Goal: Task Accomplishment & Management: Manage account settings

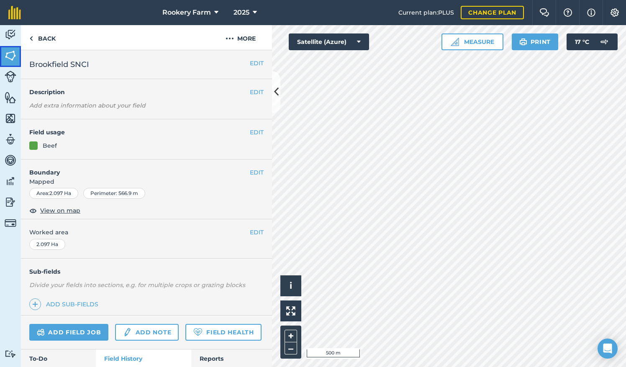
click at [12, 58] on img at bounding box center [11, 55] width 12 height 13
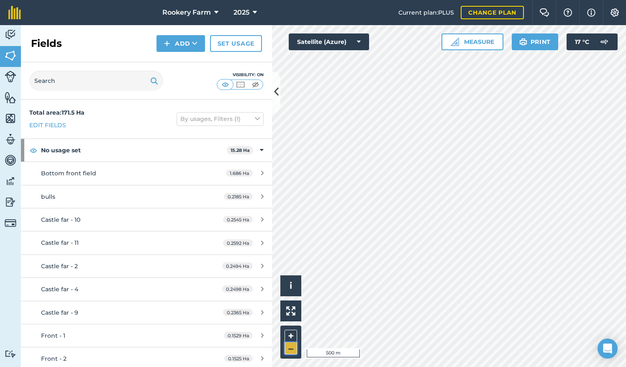
click at [287, 348] on button "–" at bounding box center [291, 348] width 13 height 12
click at [292, 337] on button "+" at bounding box center [291, 336] width 13 height 13
click at [290, 334] on button "+" at bounding box center [291, 336] width 13 height 13
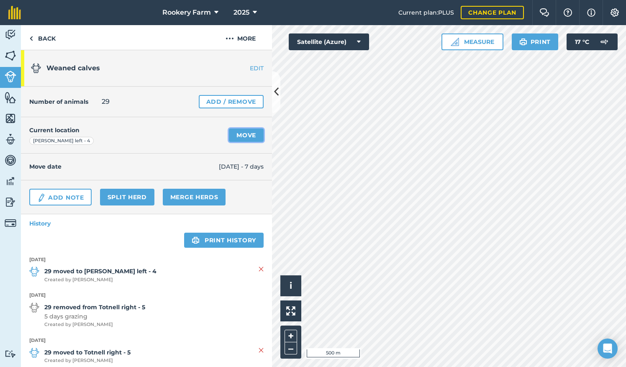
click at [239, 136] on link "Move" at bounding box center [246, 135] width 35 height 13
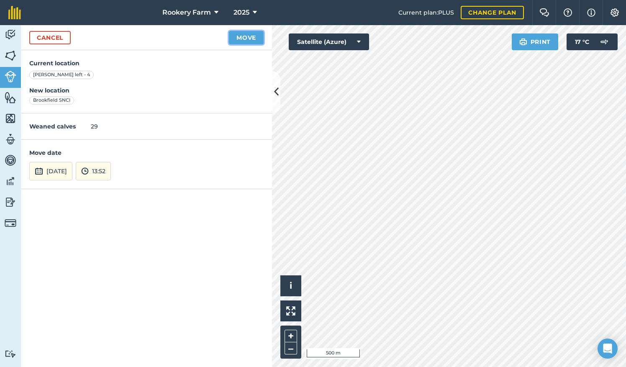
click at [247, 36] on button "Move" at bounding box center [246, 37] width 35 height 13
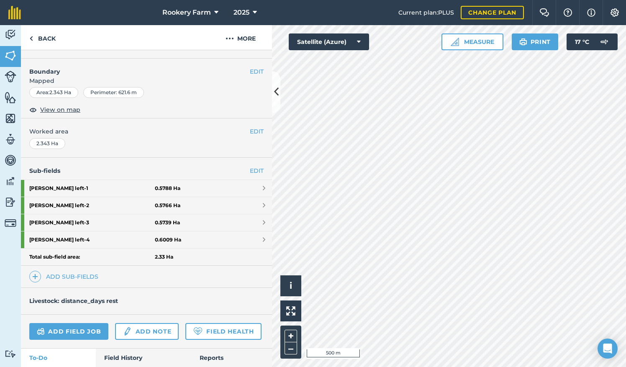
scroll to position [114, 0]
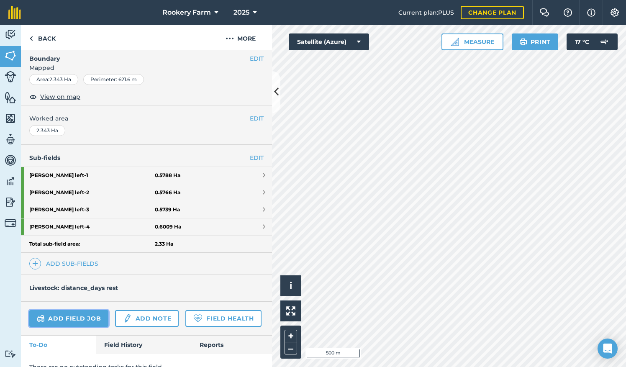
click at [95, 310] on link "Add field job" at bounding box center [68, 318] width 79 height 17
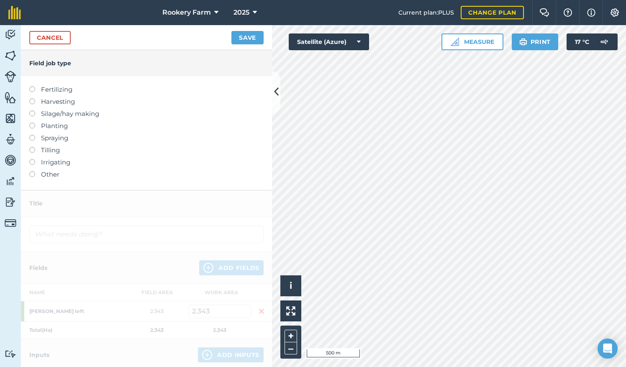
click at [31, 98] on label at bounding box center [35, 98] width 12 height 0
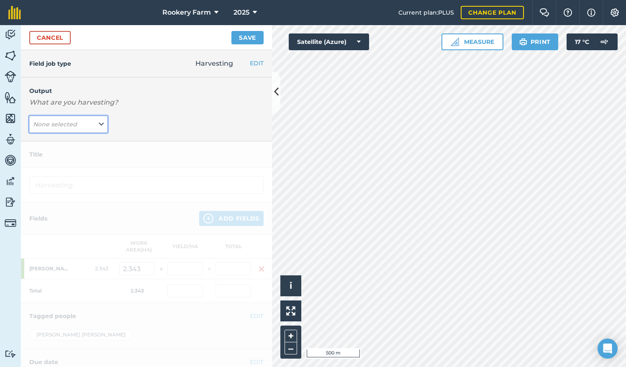
click at [102, 122] on button "None selected" at bounding box center [68, 124] width 78 height 17
click at [74, 144] on button "kg/dm/ha ( kg )" at bounding box center [68, 141] width 78 height 16
type input "Harvesting kg/dm/ha"
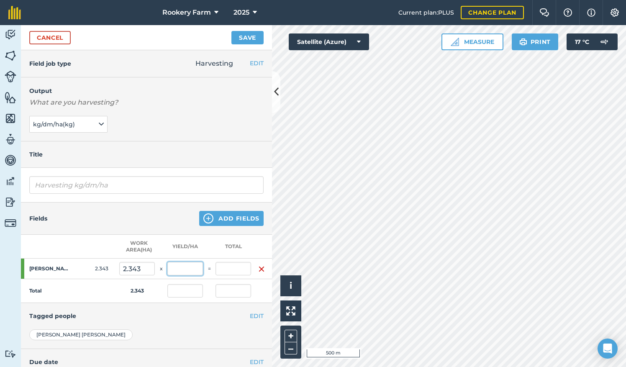
click at [183, 270] on input "text" at bounding box center [185, 268] width 36 height 13
type input "1,500"
type input "3,514.5"
type input "1,500"
type input "3,514.5"
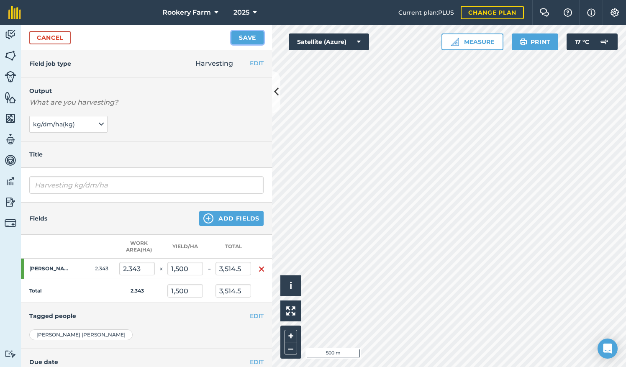
click at [239, 39] on button "Save" at bounding box center [247, 37] width 32 height 13
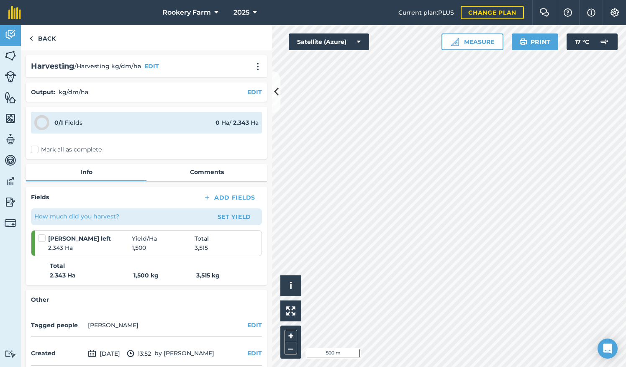
click at [37, 147] on label "Mark all as complete" at bounding box center [66, 149] width 71 height 9
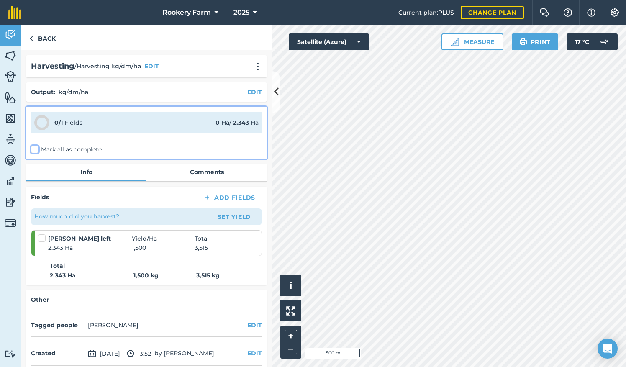
click at [36, 147] on input "Mark all as complete" at bounding box center [33, 147] width 5 height 5
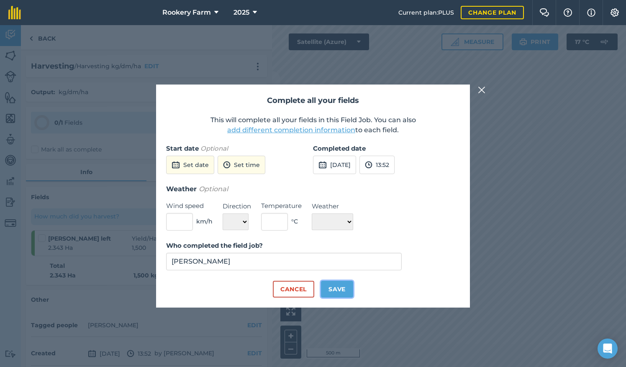
click at [337, 286] on button "Save" at bounding box center [337, 289] width 32 height 17
checkbox input "true"
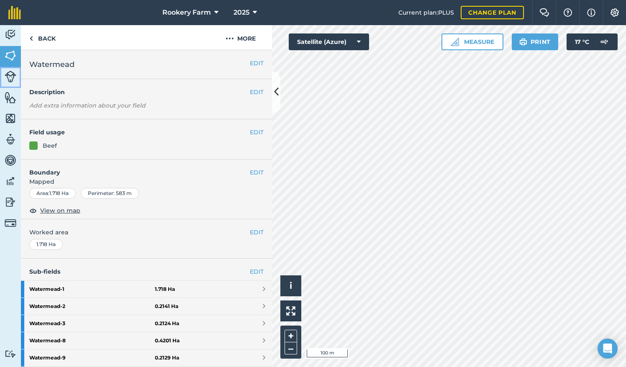
click at [12, 78] on img at bounding box center [11, 77] width 12 height 12
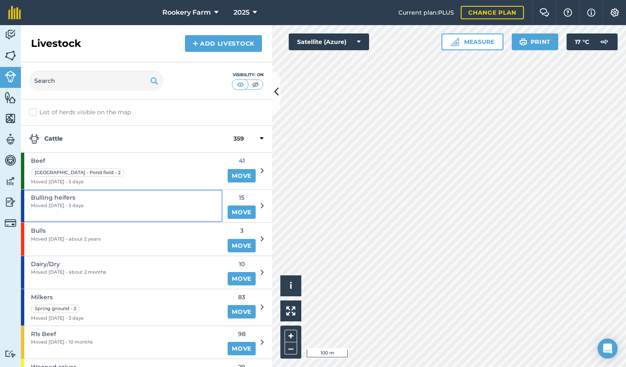
click at [136, 206] on div "Bulling heifers Moved [DATE] - 3 days" at bounding box center [122, 206] width 202 height 33
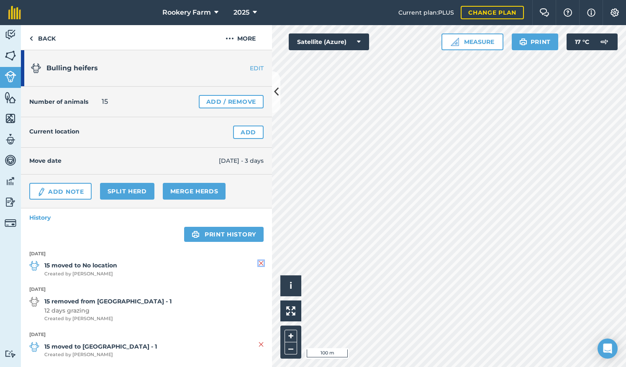
click at [259, 260] on img at bounding box center [261, 263] width 5 height 10
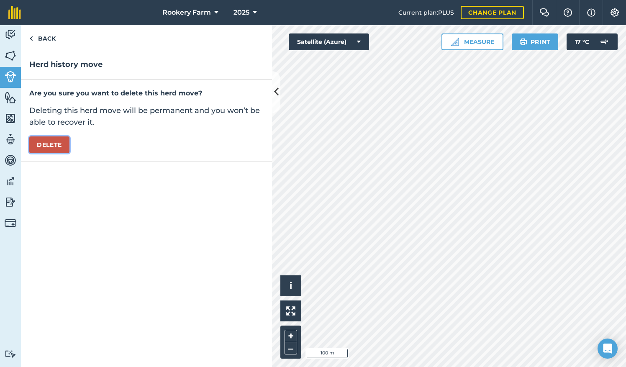
click at [56, 145] on button "Delete" at bounding box center [49, 144] width 40 height 17
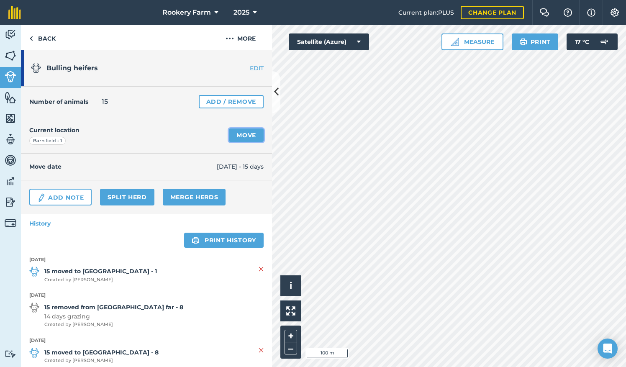
click at [244, 133] on link "Move" at bounding box center [246, 135] width 35 height 13
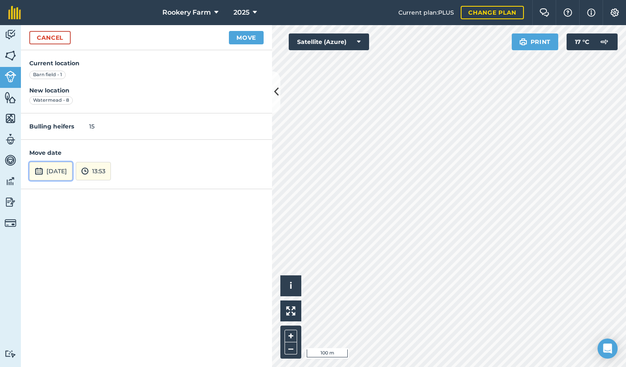
click at [72, 172] on button "[DATE]" at bounding box center [50, 171] width 43 height 18
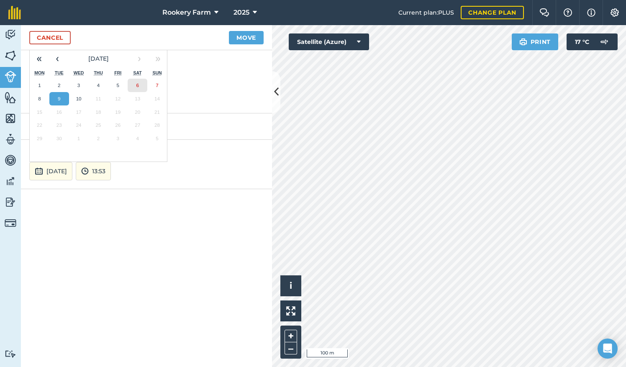
click at [137, 85] on abbr "6" at bounding box center [137, 84] width 3 height 5
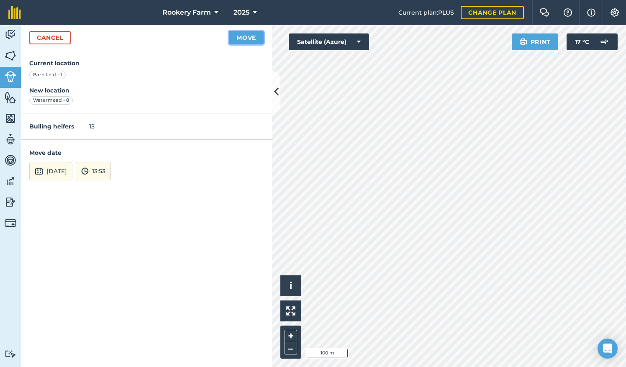
click at [254, 36] on button "Move" at bounding box center [246, 37] width 35 height 13
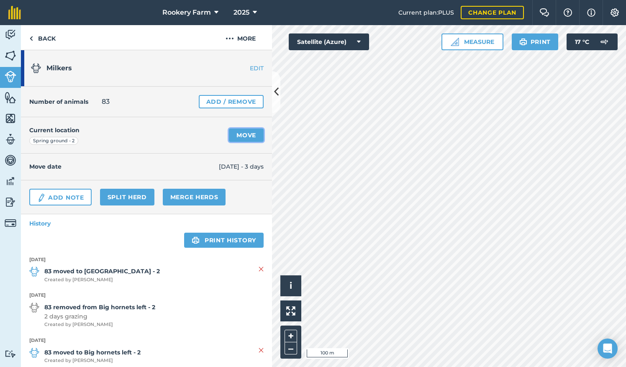
click at [235, 134] on link "Move" at bounding box center [246, 135] width 35 height 13
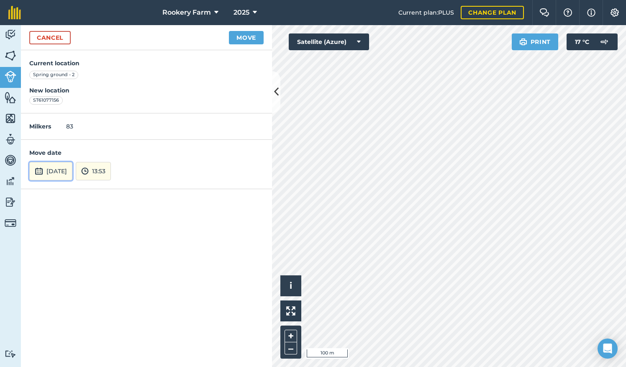
click at [59, 173] on button "[DATE]" at bounding box center [50, 171] width 43 height 18
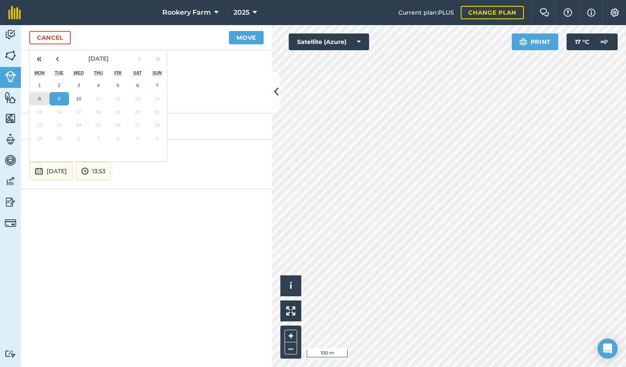
click at [43, 99] on button "8" at bounding box center [40, 98] width 20 height 13
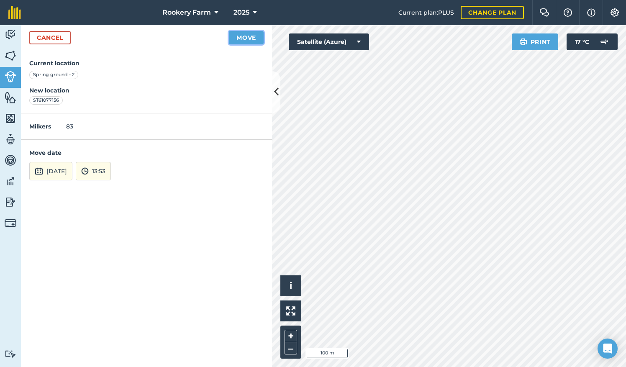
click at [251, 37] on button "Move" at bounding box center [246, 37] width 35 height 13
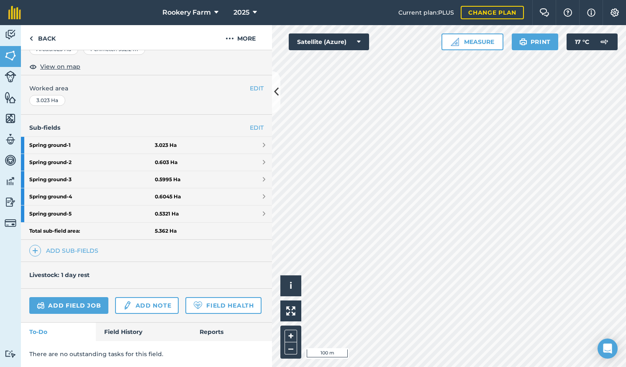
scroll to position [164, 0]
click at [75, 297] on link "Add field job" at bounding box center [68, 305] width 79 height 17
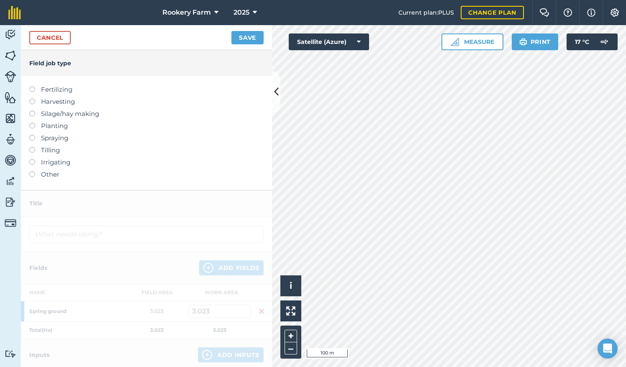
click at [30, 98] on label at bounding box center [35, 98] width 12 height 0
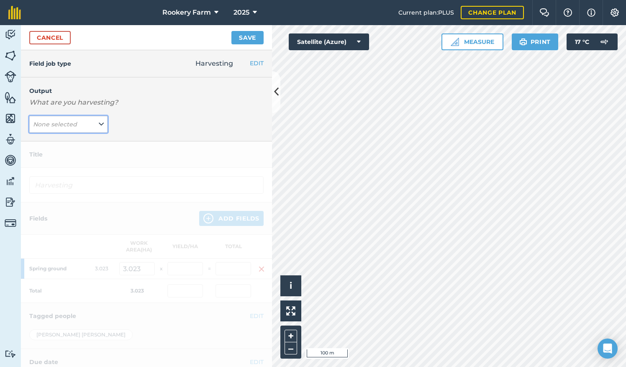
click at [102, 123] on button "None selected" at bounding box center [68, 124] width 78 height 17
click at [87, 136] on button "kg/dm/ha ( kg )" at bounding box center [68, 141] width 78 height 16
type input "Harvesting kg/dm/ha"
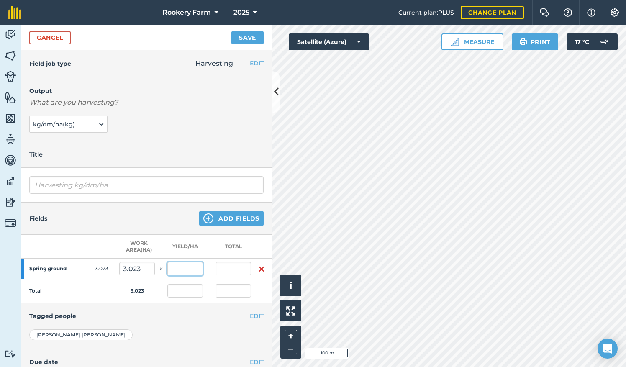
click at [180, 265] on input "text" at bounding box center [185, 268] width 36 height 13
type input "790"
type input "2,388.17"
type input "790"
type input "2,388.17"
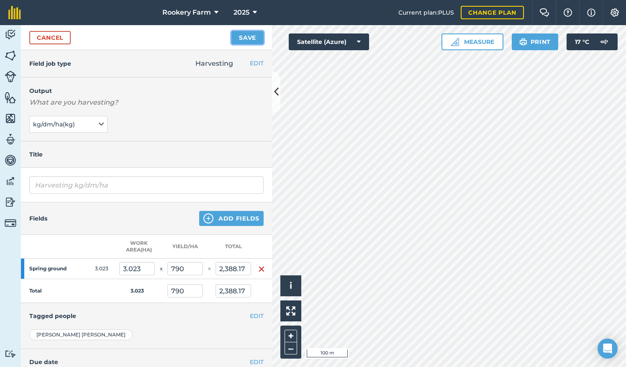
click at [241, 36] on button "Save" at bounding box center [247, 37] width 32 height 13
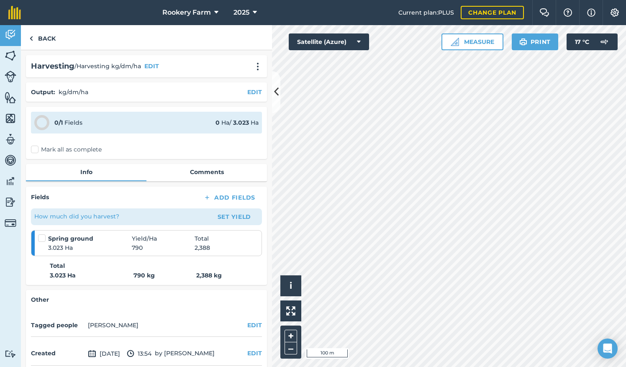
click at [35, 147] on label "Mark all as complete" at bounding box center [66, 149] width 71 height 9
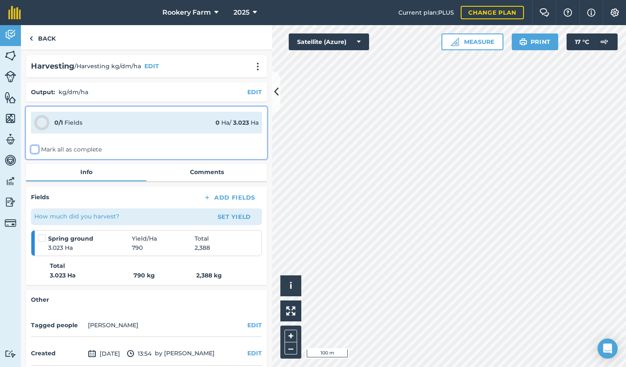
click at [35, 147] on input "Mark all as complete" at bounding box center [33, 147] width 5 height 5
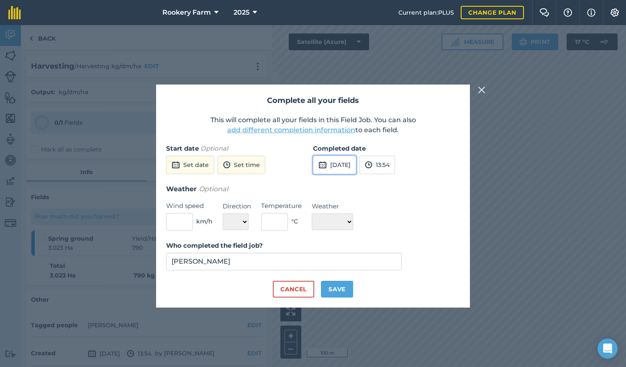
click at [338, 167] on button "[DATE]" at bounding box center [334, 165] width 43 height 18
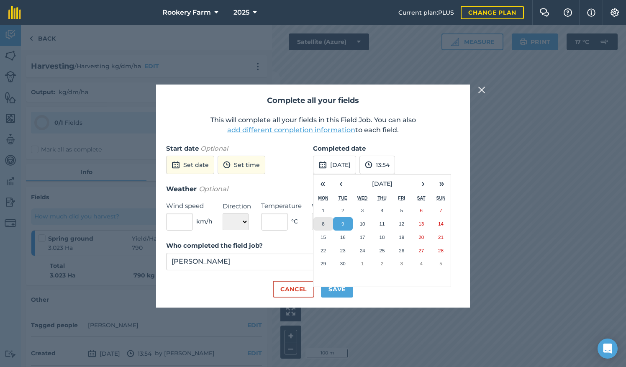
click at [323, 223] on abbr "8" at bounding box center [323, 223] width 3 height 5
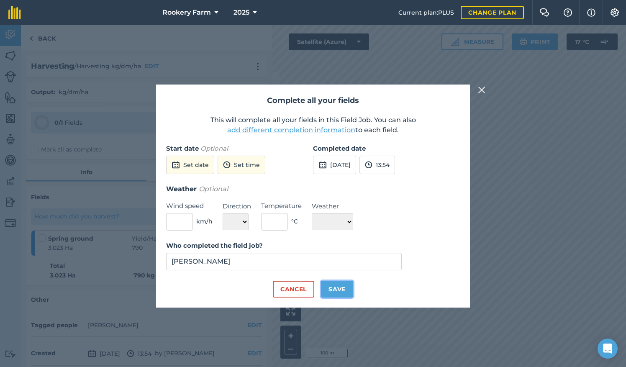
click at [337, 285] on button "Save" at bounding box center [337, 289] width 32 height 17
checkbox input "true"
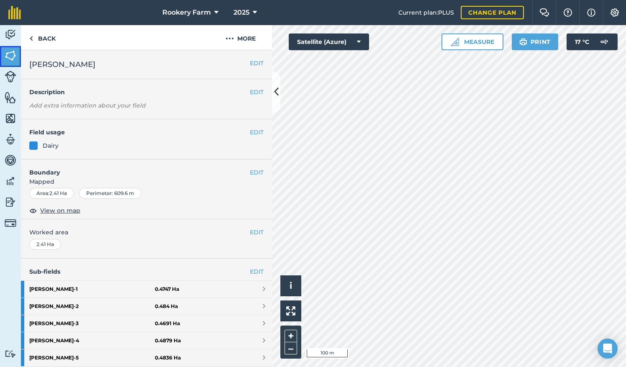
click at [14, 53] on img at bounding box center [11, 55] width 12 height 13
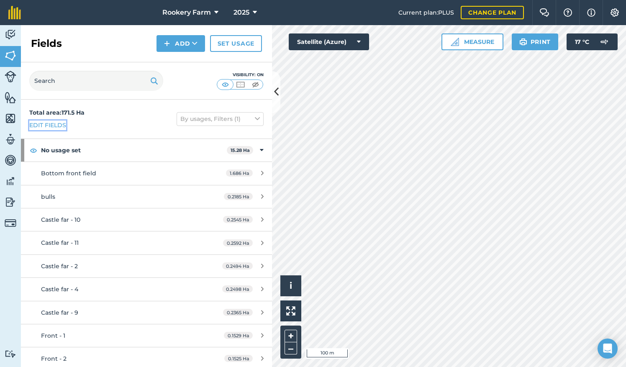
click at [49, 125] on link "Edit fields" at bounding box center [47, 125] width 37 height 9
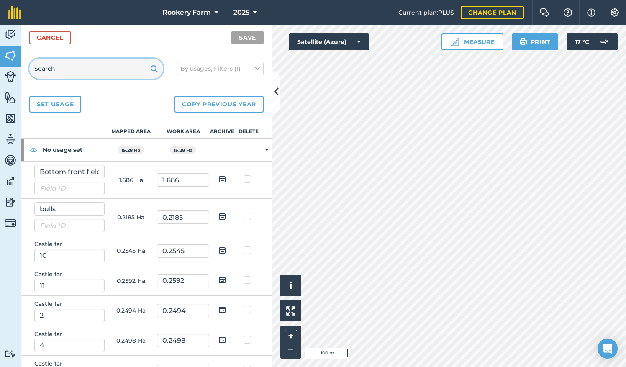
click at [82, 69] on input "text" at bounding box center [96, 69] width 134 height 20
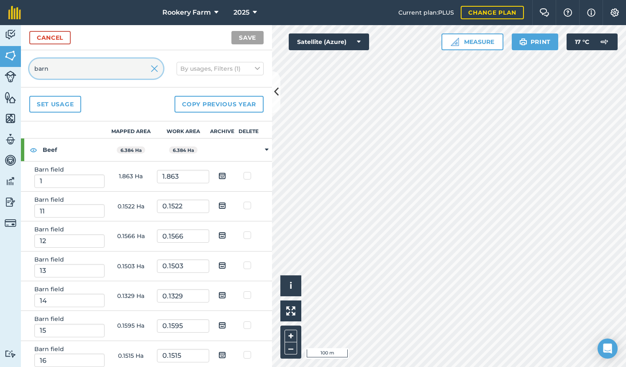
type input "barn"
click at [219, 205] on img at bounding box center [223, 206] width 8 height 10
click at [226, 205] on input "checkbox" at bounding box center [228, 202] width 5 height 5
checkbox input "true"
click at [219, 231] on img at bounding box center [223, 235] width 8 height 10
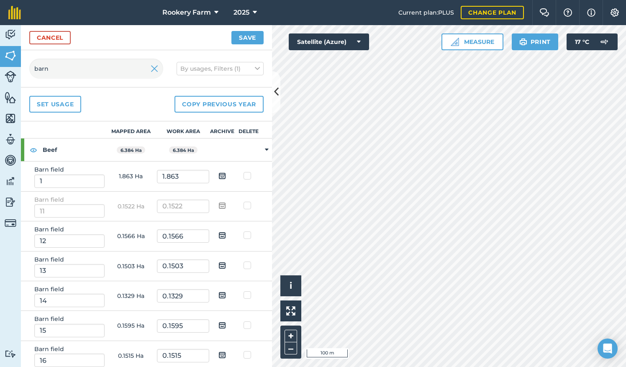
click at [226, 231] on input "checkbox" at bounding box center [228, 232] width 5 height 5
checkbox input "true"
click at [219, 262] on img at bounding box center [223, 265] width 8 height 10
click at [226, 262] on input "checkbox" at bounding box center [228, 262] width 5 height 5
checkbox input "true"
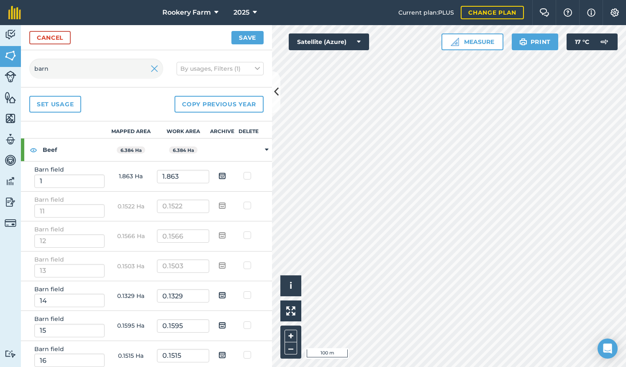
click at [219, 293] on img at bounding box center [223, 295] width 8 height 10
click at [226, 293] on input "checkbox" at bounding box center [228, 292] width 5 height 5
checkbox input "true"
click at [219, 322] on img at bounding box center [223, 325] width 8 height 10
click at [226, 322] on input "checkbox" at bounding box center [228, 322] width 5 height 5
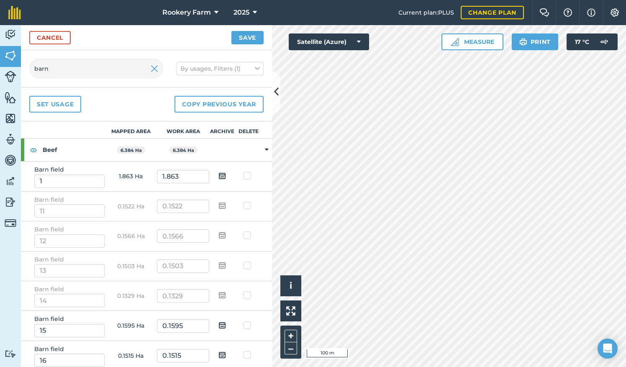
checkbox input "true"
click at [155, 69] on img at bounding box center [155, 69] width 8 height 10
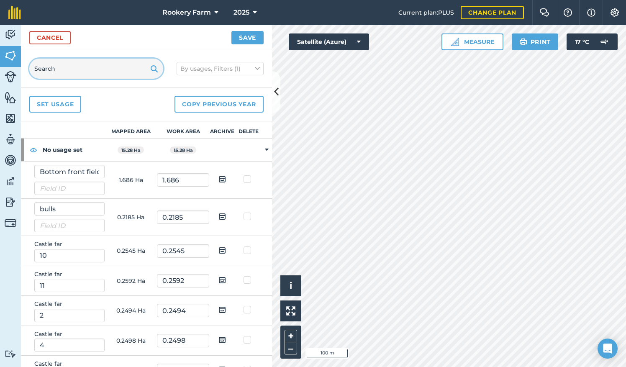
click at [64, 70] on input "text" at bounding box center [96, 69] width 134 height 20
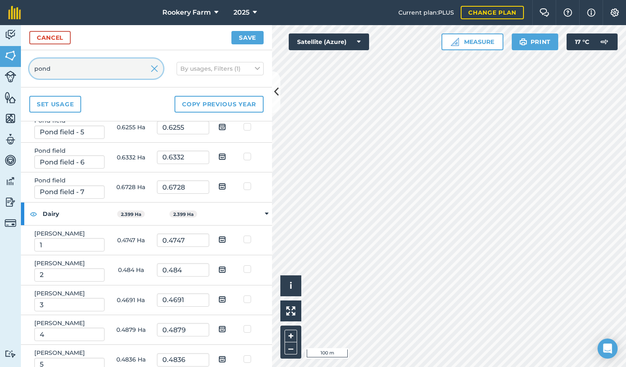
scroll to position [203, 0]
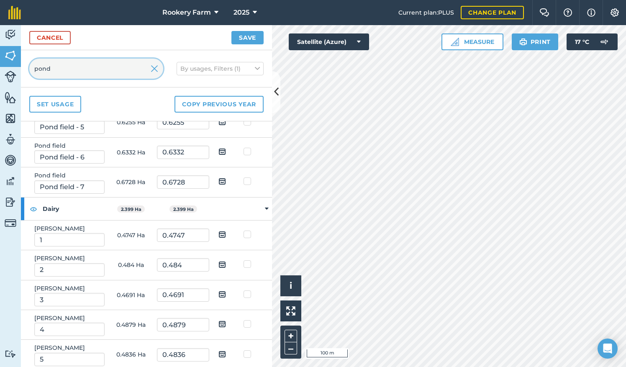
type input "pond"
click at [219, 234] on img at bounding box center [223, 234] width 8 height 10
click at [226, 234] on input "checkbox" at bounding box center [228, 231] width 5 height 5
checkbox input "true"
click at [219, 261] on img at bounding box center [223, 265] width 8 height 10
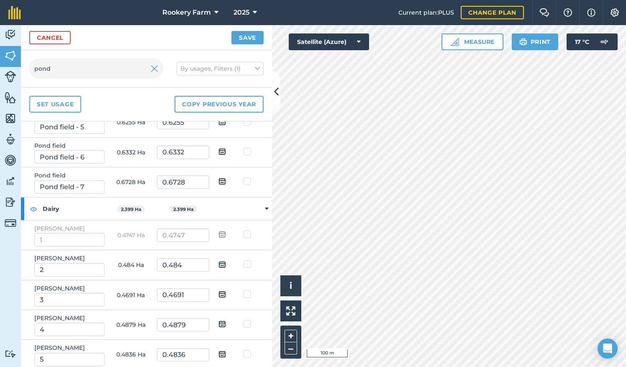
click at [226, 261] on input "checkbox" at bounding box center [228, 261] width 5 height 5
checkbox input "true"
click at [219, 292] on img at bounding box center [223, 294] width 8 height 10
click at [226, 292] on input "checkbox" at bounding box center [228, 291] width 5 height 5
checkbox input "true"
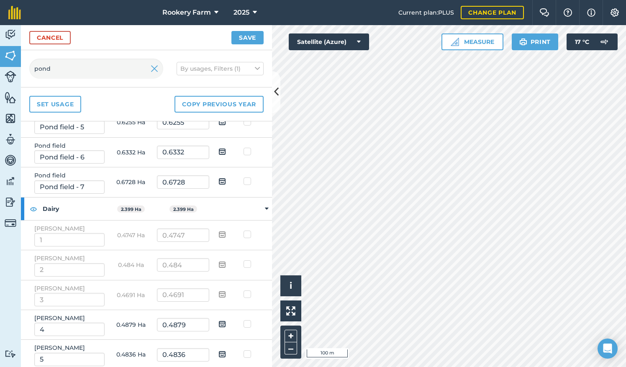
click at [220, 322] on img at bounding box center [223, 324] width 8 height 10
click at [226, 322] on input "checkbox" at bounding box center [228, 321] width 5 height 5
checkbox input "true"
click at [219, 349] on img at bounding box center [223, 354] width 8 height 10
click at [226, 349] on input "checkbox" at bounding box center [228, 351] width 5 height 5
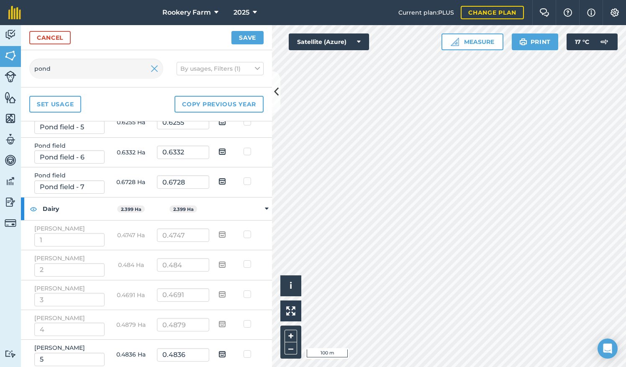
checkbox input "true"
click at [241, 36] on button "Save" at bounding box center [247, 37] width 32 height 13
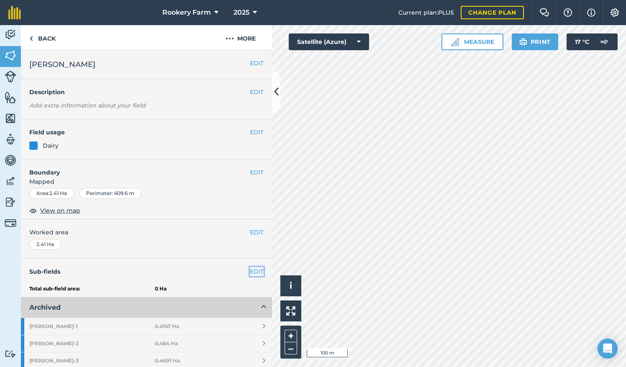
click at [250, 268] on link "EDIT" at bounding box center [257, 271] width 14 height 9
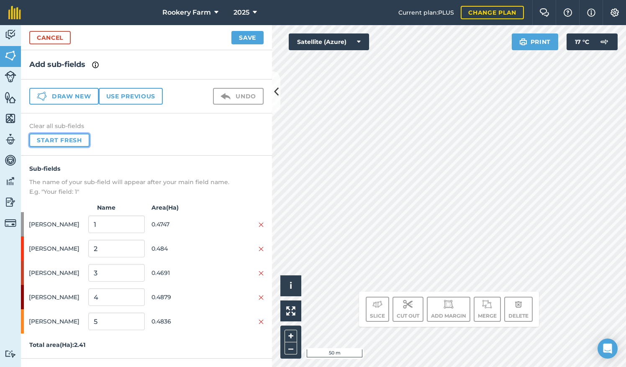
click at [73, 137] on button "Start fresh" at bounding box center [59, 140] width 60 height 13
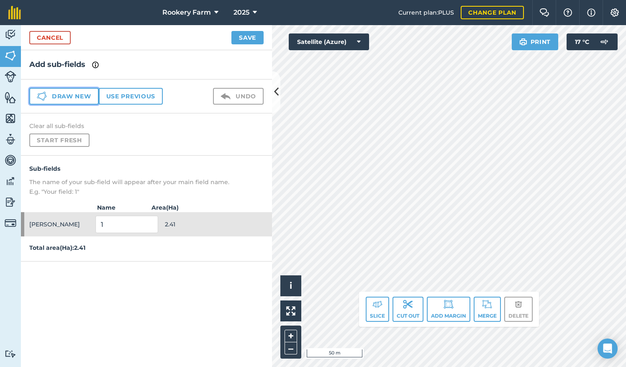
click at [80, 98] on button "Draw new" at bounding box center [63, 96] width 69 height 17
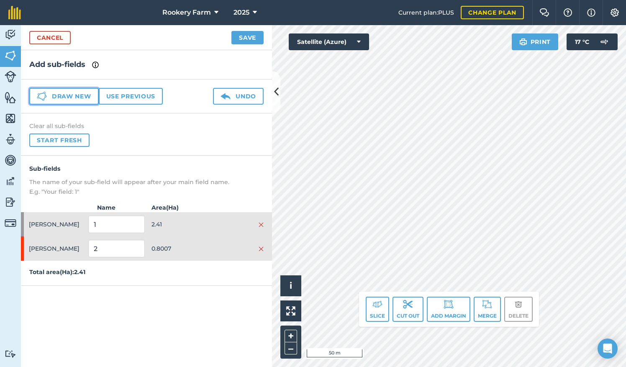
click at [76, 91] on button "Draw new" at bounding box center [63, 96] width 69 height 17
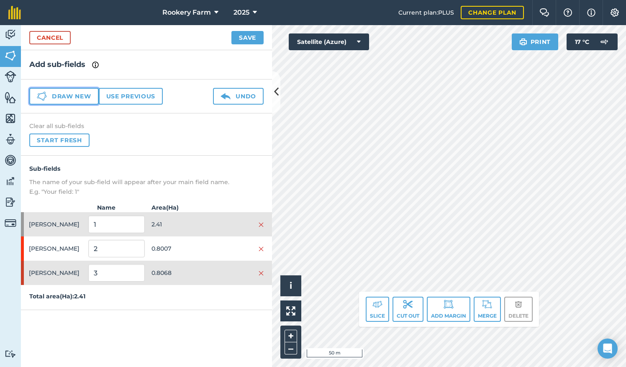
drag, startPoint x: 58, startPoint y: 94, endPoint x: 68, endPoint y: 94, distance: 10.5
click at [58, 94] on button "Draw new" at bounding box center [63, 96] width 69 height 17
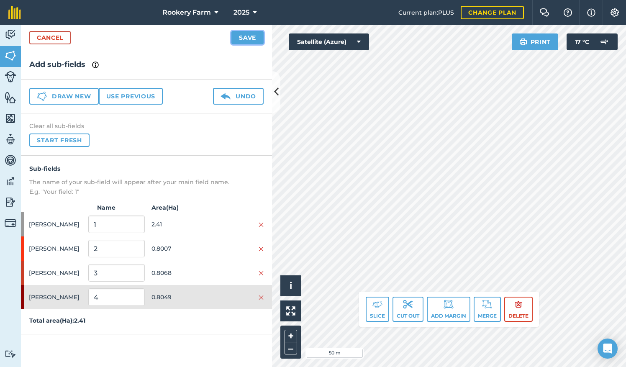
click at [240, 37] on button "Save" at bounding box center [247, 37] width 32 height 13
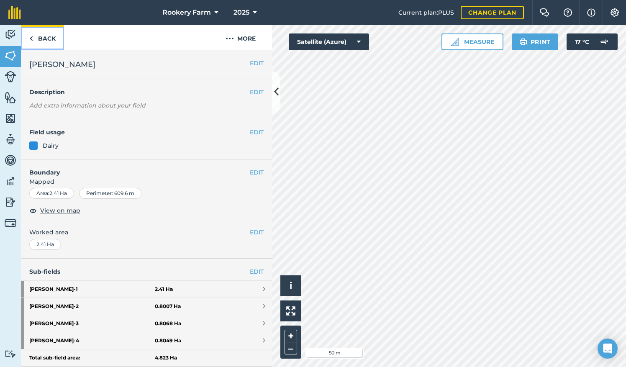
click at [49, 41] on link "Back" at bounding box center [42, 37] width 43 height 25
click at [42, 41] on link "Back" at bounding box center [42, 37] width 43 height 25
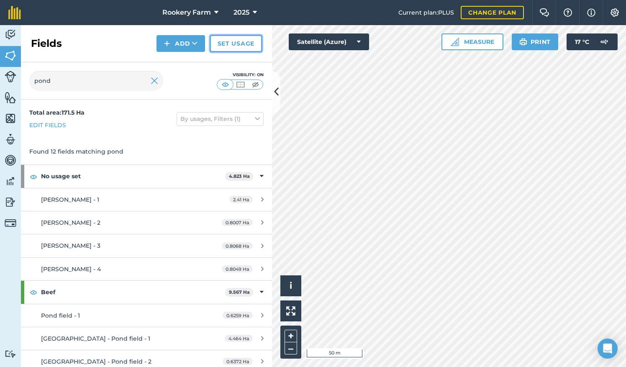
click at [252, 44] on link "Set usage" at bounding box center [236, 43] width 52 height 17
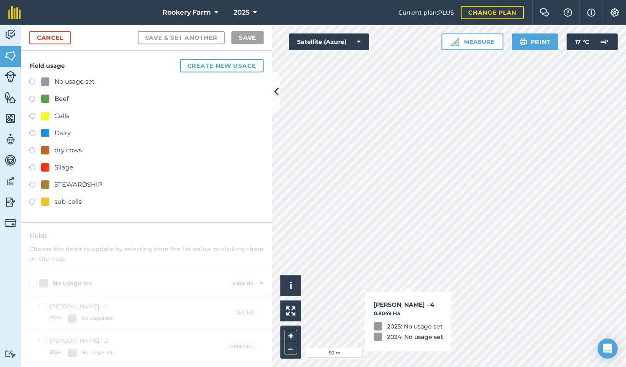
checkbox input "true"
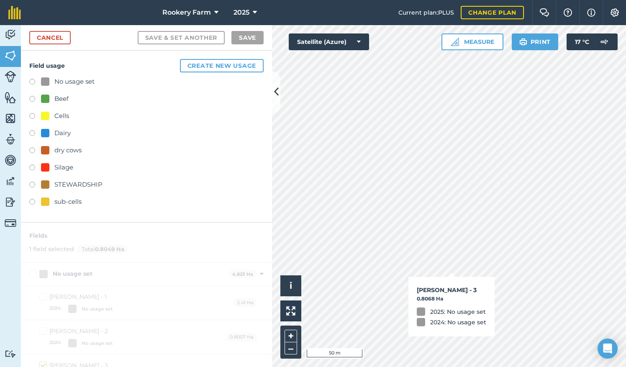
checkbox input "true"
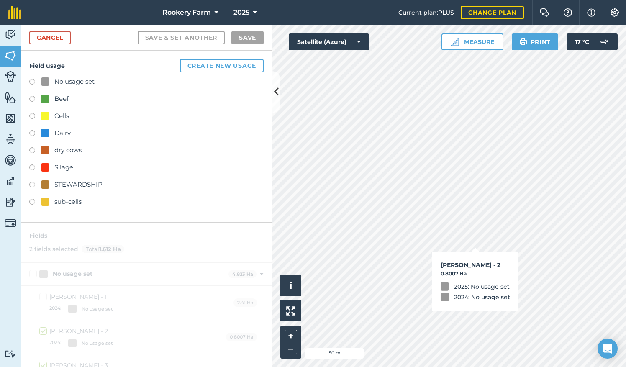
checkbox input "true"
click at [33, 132] on label at bounding box center [35, 134] width 12 height 8
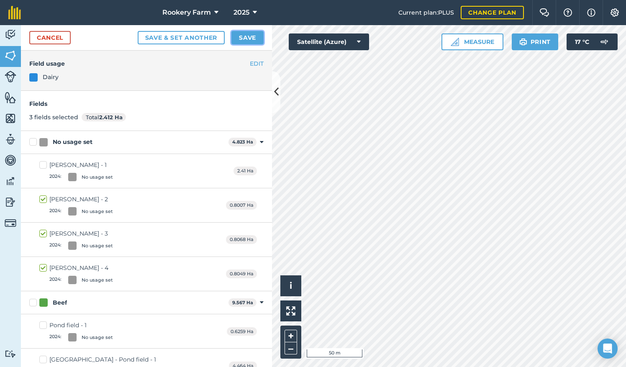
drag, startPoint x: 257, startPoint y: 33, endPoint x: 257, endPoint y: 38, distance: 4.2
click at [257, 35] on button "Save" at bounding box center [247, 37] width 32 height 13
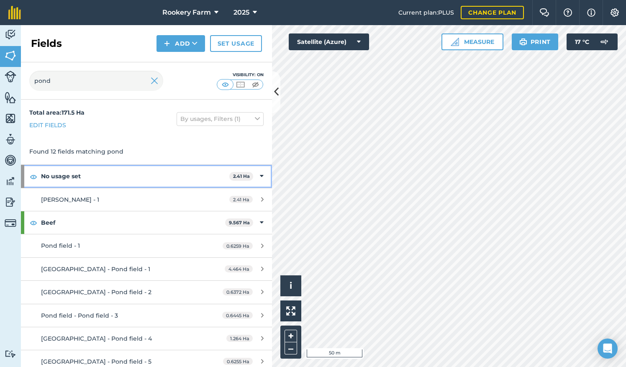
click at [59, 176] on strong "No usage set" at bounding box center [135, 176] width 188 height 23
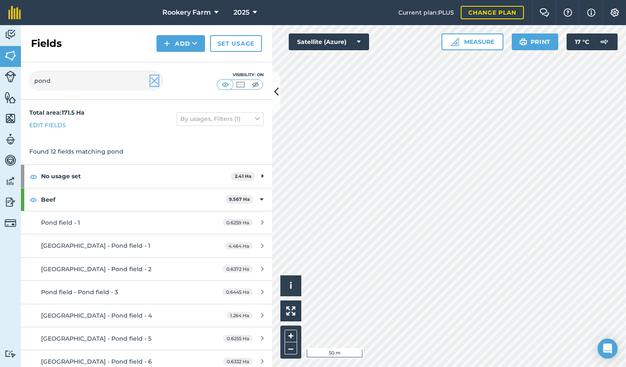
click at [157, 79] on img at bounding box center [155, 81] width 8 height 10
